Goal: Task Accomplishment & Management: Manage account settings

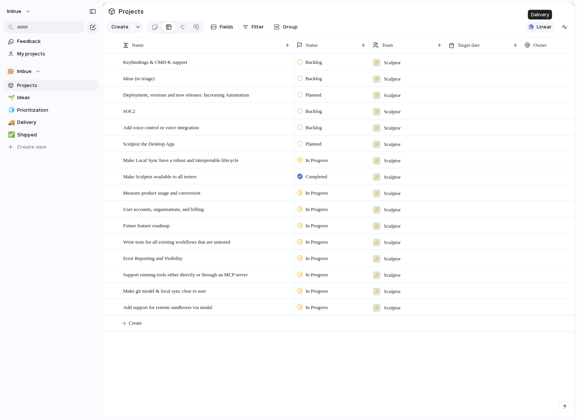
click at [538, 27] on span "Linear" at bounding box center [544, 27] width 15 height 8
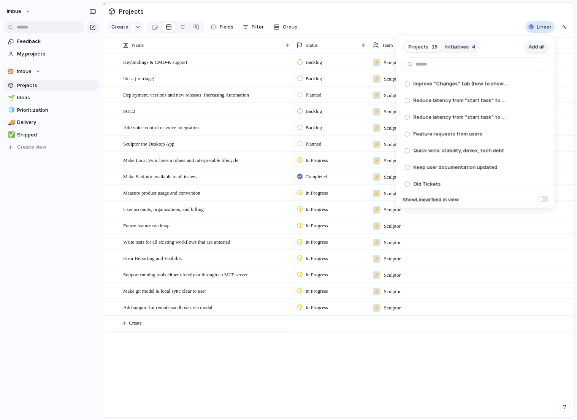
click at [537, 46] on span "Add all" at bounding box center [537, 47] width 16 height 8
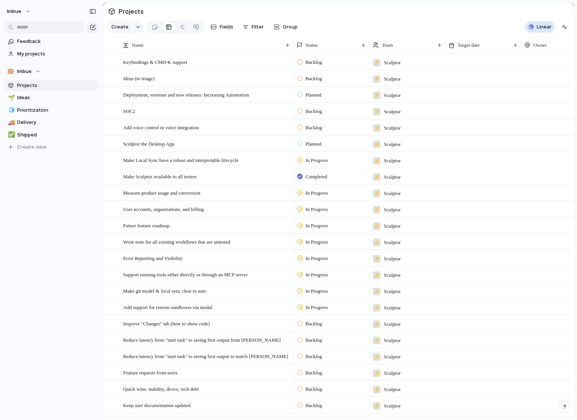
click at [504, 20] on div "Projects 0 Initiatives 4 Add all ✅️ In sync with Linear Show Linear field in vi…" at bounding box center [288, 210] width 577 height 420
click at [110, 176] on div at bounding box center [110, 177] width 6 height 6
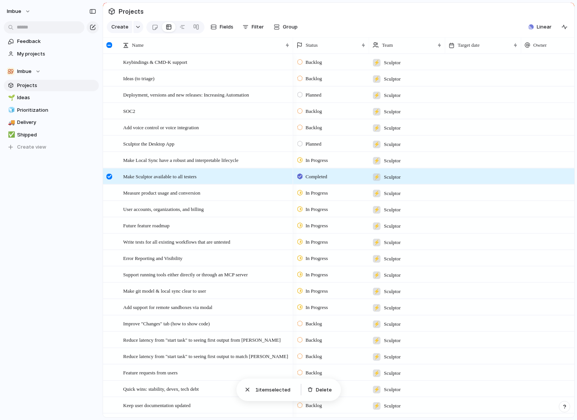
click at [110, 176] on div at bounding box center [110, 177] width 6 height 6
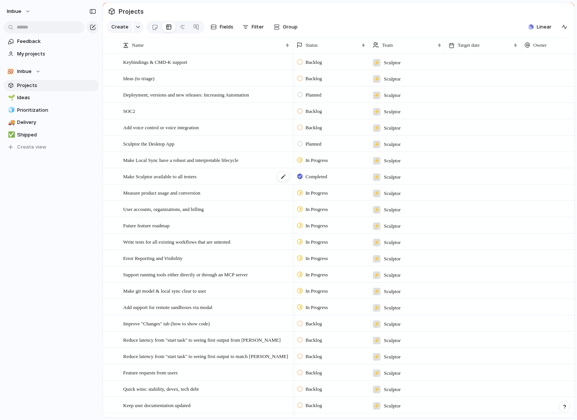
click at [150, 175] on span "Make Sculptor available to all testers" at bounding box center [159, 176] width 73 height 9
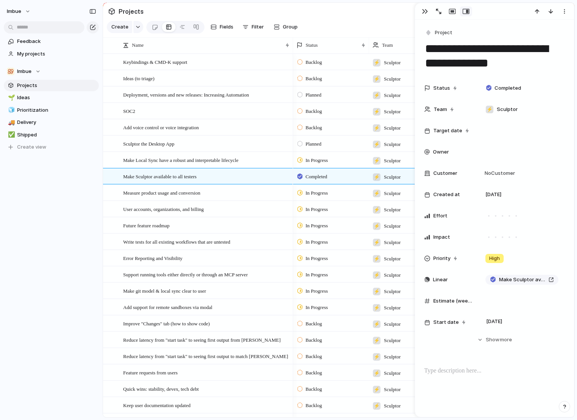
click at [336, 30] on section "Create Fields Filter Group Zoom Collapse Linear" at bounding box center [339, 28] width 472 height 18
click at [422, 13] on div "button" at bounding box center [425, 11] width 6 height 6
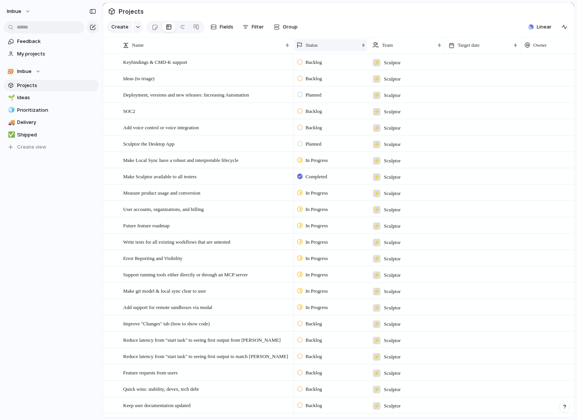
click at [316, 45] on span "Status" at bounding box center [312, 45] width 12 height 8
click at [321, 85] on span "Sort ascending" at bounding box center [328, 87] width 37 height 8
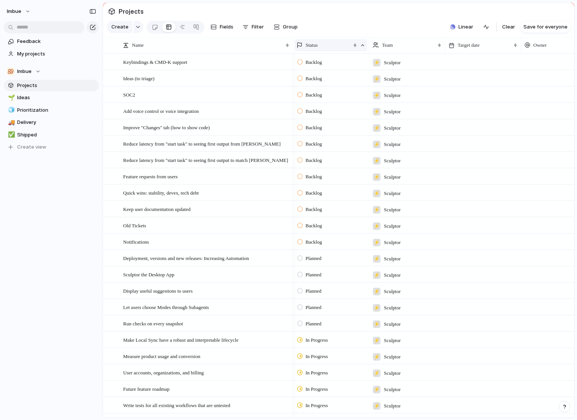
click at [331, 43] on div "Status" at bounding box center [324, 45] width 54 height 8
click at [323, 98] on span "Sort descending" at bounding box center [330, 100] width 40 height 8
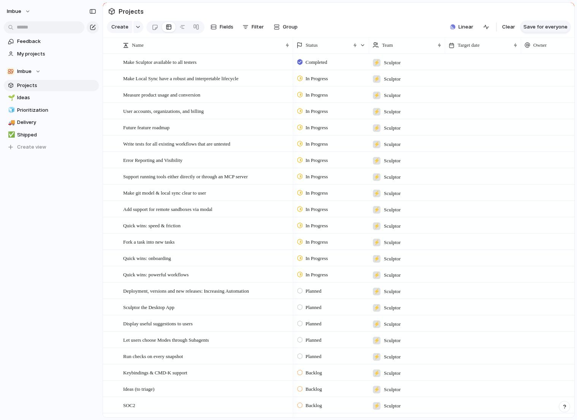
click at [555, 26] on span "Save for everyone" at bounding box center [546, 27] width 44 height 8
